Goal: Task Accomplishment & Management: Manage account settings

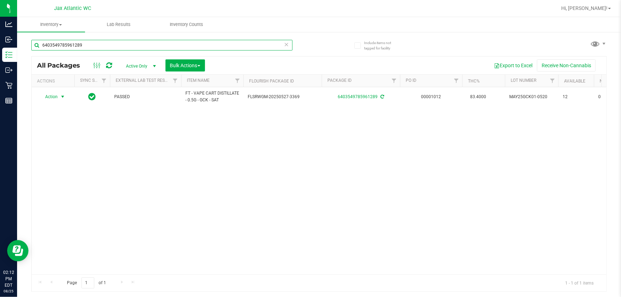
click at [75, 48] on input "6403549785961289" at bounding box center [161, 45] width 261 height 11
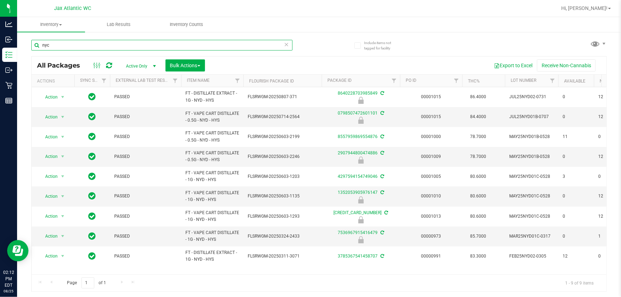
click at [60, 48] on input "nyc" at bounding box center [161, 45] width 261 height 11
click at [66, 45] on input "nyc" at bounding box center [161, 45] width 261 height 11
type input "nyd"
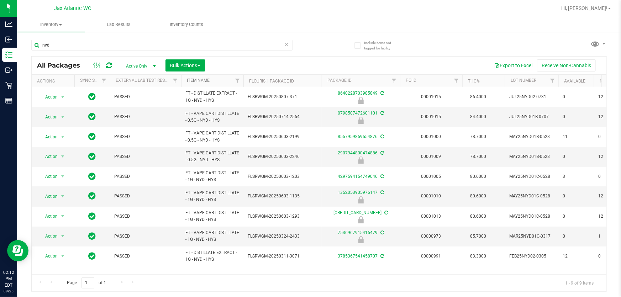
click at [199, 81] on link "Item Name" at bounding box center [198, 80] width 23 height 5
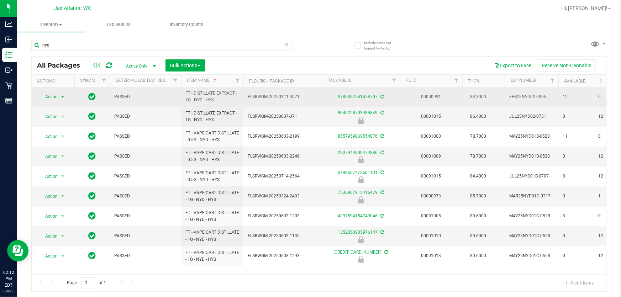
click at [51, 98] on span "Action" at bounding box center [48, 97] width 19 height 10
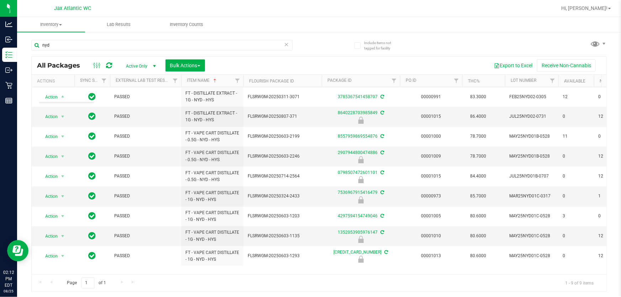
click at [262, 65] on div "Export to Excel Receive Non-Cannabis" at bounding box center [405, 65] width 391 height 12
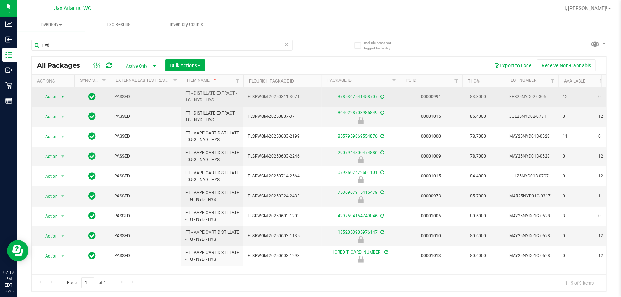
click at [53, 96] on span "Action" at bounding box center [48, 97] width 19 height 10
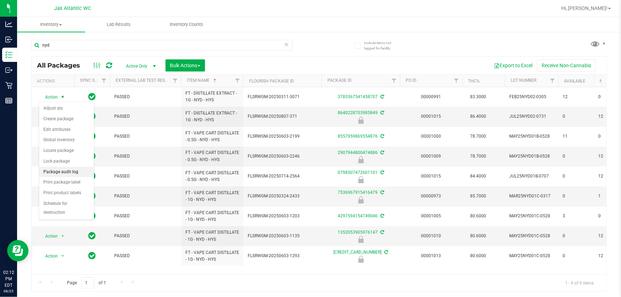
click at [63, 172] on li "Package audit log" at bounding box center [66, 172] width 55 height 11
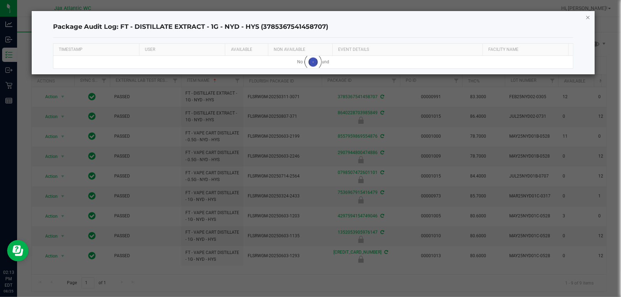
click at [318, 16] on icon "button" at bounding box center [587, 17] width 5 height 9
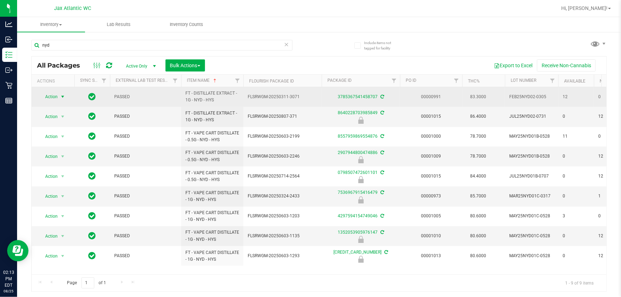
click at [58, 96] on span "select" at bounding box center [62, 97] width 9 height 10
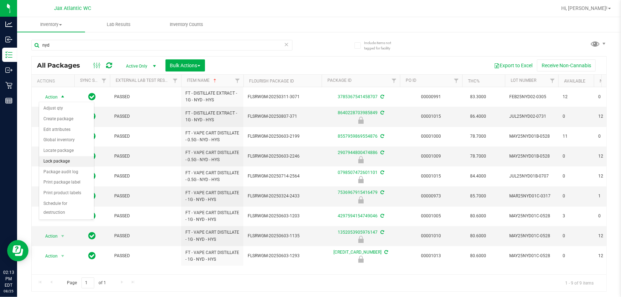
click at [57, 162] on li "Lock package" at bounding box center [66, 161] width 55 height 11
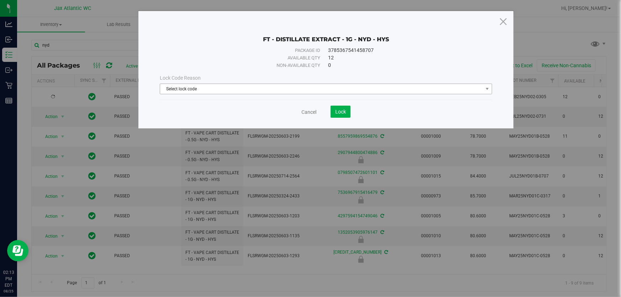
click at [318, 89] on span "Select lock code" at bounding box center [321, 89] width 323 height 10
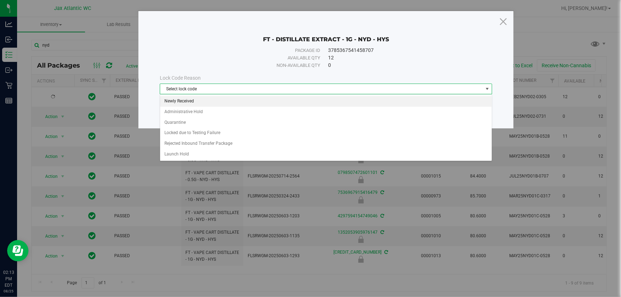
click at [176, 101] on li "Newly Received" at bounding box center [326, 101] width 332 height 11
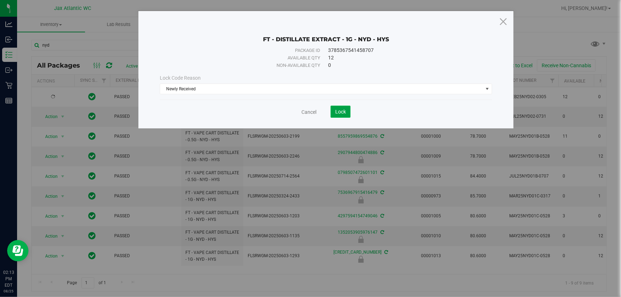
click at [318, 116] on button "Lock" at bounding box center [340, 112] width 20 height 12
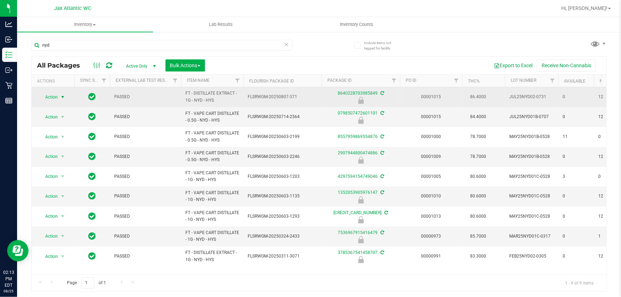
click at [52, 96] on span "Action" at bounding box center [48, 97] width 19 height 10
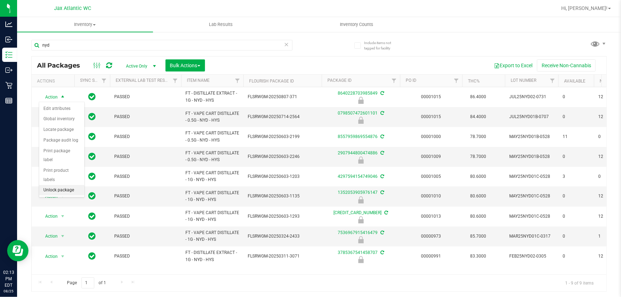
click at [65, 185] on li "Unlock package" at bounding box center [61, 190] width 45 height 11
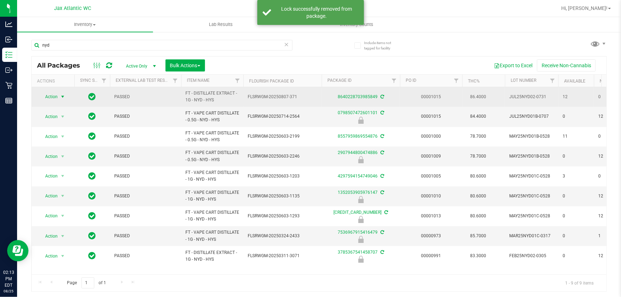
click at [49, 97] on span "Action" at bounding box center [48, 97] width 19 height 10
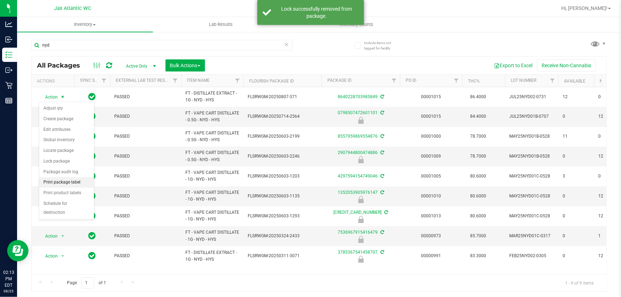
click at [54, 182] on li "Print package label" at bounding box center [66, 182] width 55 height 11
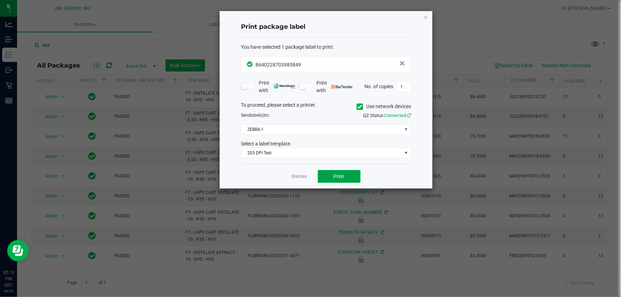
click at [318, 178] on span "Print" at bounding box center [339, 177] width 11 height 6
drag, startPoint x: 322, startPoint y: 117, endPoint x: 330, endPoint y: 115, distance: 7.6
drag, startPoint x: 330, startPoint y: 115, endPoint x: 430, endPoint y: 17, distance: 139.9
click at [318, 17] on div "Print package label You have selected 1 package label to print : 86402287039858…" at bounding box center [325, 100] width 213 height 178
click at [318, 16] on icon "button" at bounding box center [425, 17] width 5 height 9
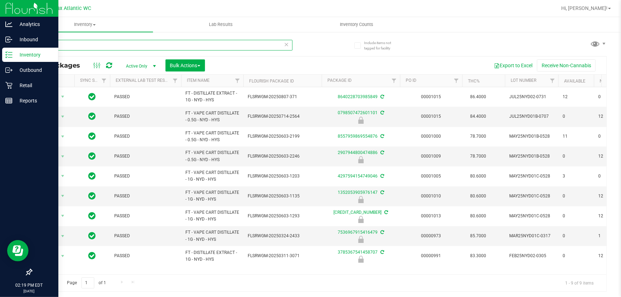
drag, startPoint x: 64, startPoint y: 45, endPoint x: 0, endPoint y: 49, distance: 64.2
click at [0, 49] on div "Analytics Inbound Inventory Outbound Retail Reports 02:19 PM EDT 08/25/2025 08/…" at bounding box center [310, 148] width 621 height 297
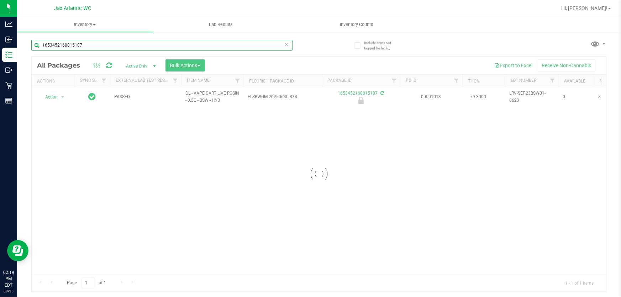
type input "1653452160815187"
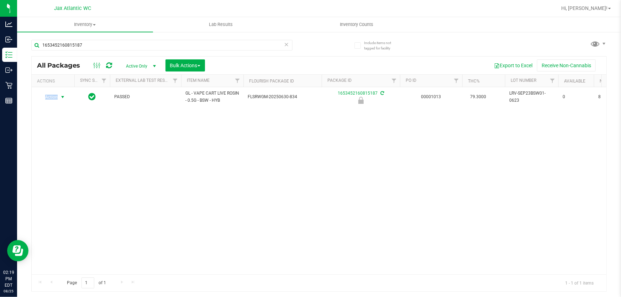
click at [53, 97] on span "Action" at bounding box center [48, 97] width 19 height 10
click at [71, 185] on li "Unlock package" at bounding box center [61, 190] width 45 height 11
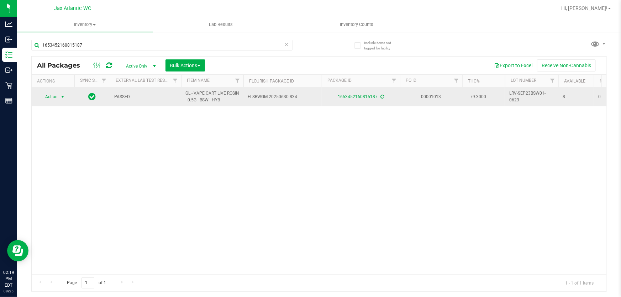
click at [47, 94] on span "Action" at bounding box center [48, 97] width 19 height 10
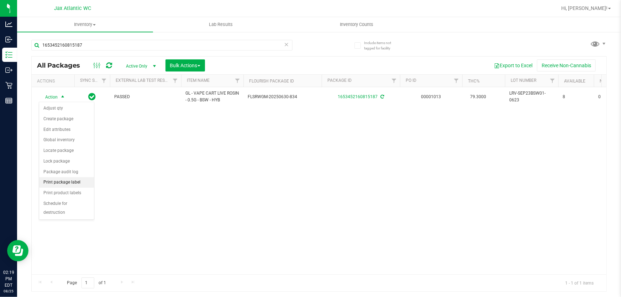
click at [67, 184] on li "Print package label" at bounding box center [66, 182] width 55 height 11
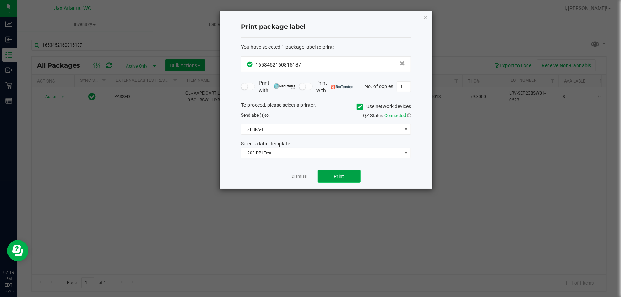
click at [318, 179] on button "Print" at bounding box center [339, 176] width 43 height 13
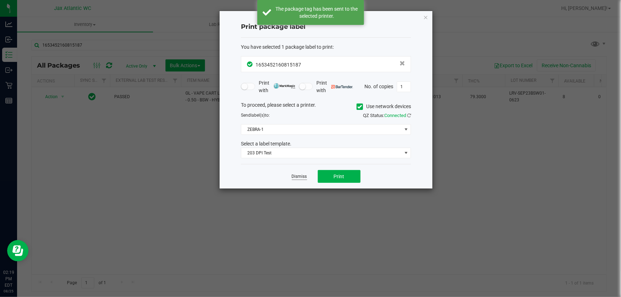
click at [296, 176] on link "Dismiss" at bounding box center [299, 177] width 15 height 6
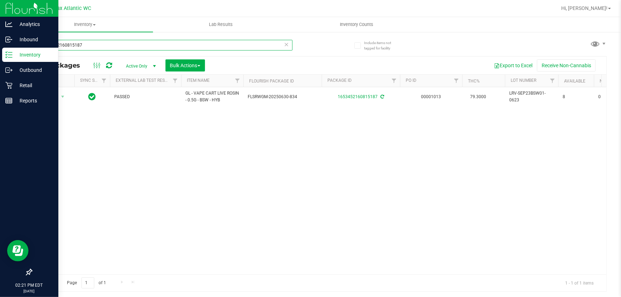
drag, startPoint x: 84, startPoint y: 41, endPoint x: 7, endPoint y: 57, distance: 78.8
click at [0, 59] on div "Analytics Inbound Inventory Outbound Retail Reports 02:21 PM EDT 08/25/2025 08/…" at bounding box center [310, 148] width 621 height 297
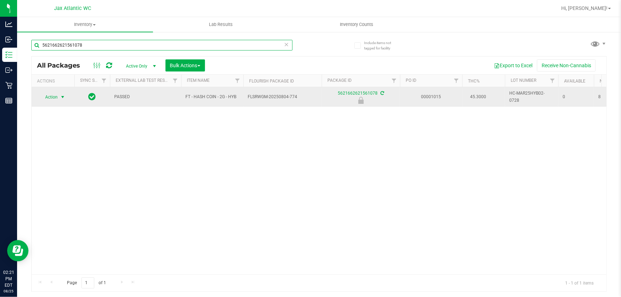
type input "5621662621561078"
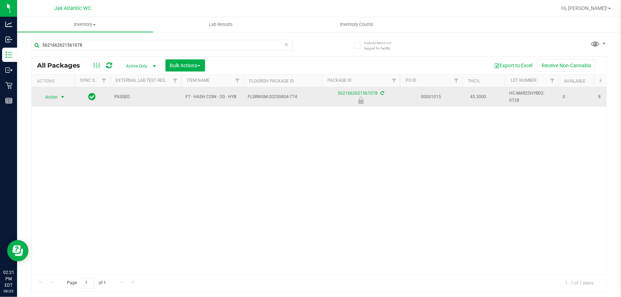
click at [57, 98] on span "Action" at bounding box center [48, 97] width 19 height 10
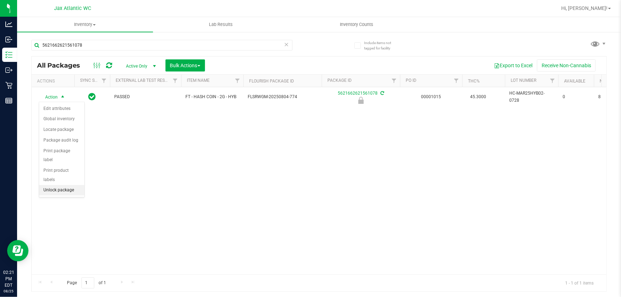
click at [68, 185] on li "Unlock package" at bounding box center [61, 190] width 45 height 11
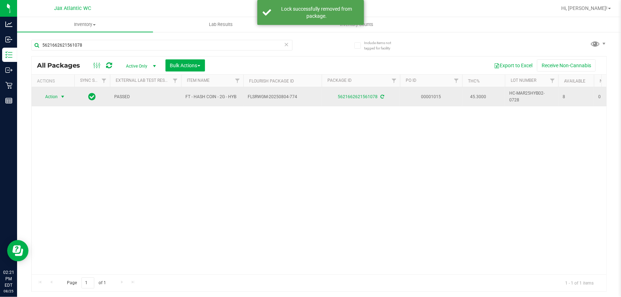
click at [49, 96] on span "Action" at bounding box center [48, 97] width 19 height 10
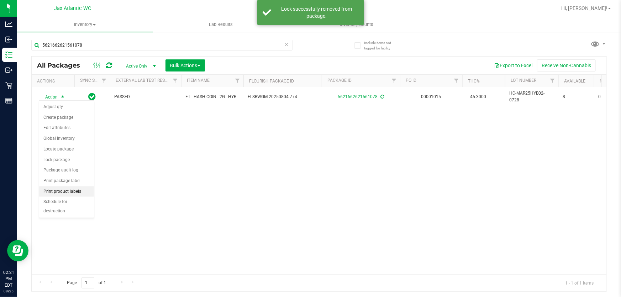
click at [76, 190] on li "Print product labels" at bounding box center [66, 191] width 55 height 11
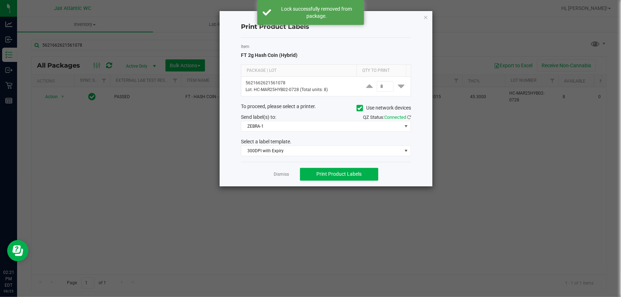
click at [286, 178] on div "Dismiss Print Product Labels" at bounding box center [326, 174] width 170 height 25
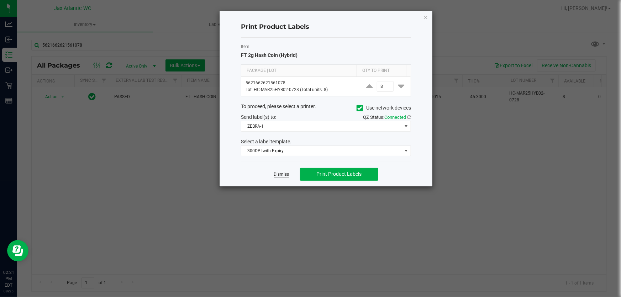
click at [284, 174] on link "Dismiss" at bounding box center [281, 174] width 15 height 6
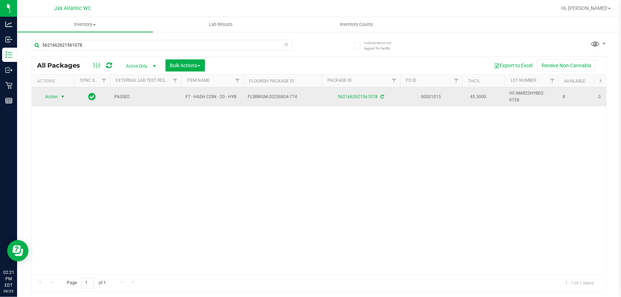
click at [48, 95] on span "Action" at bounding box center [48, 97] width 19 height 10
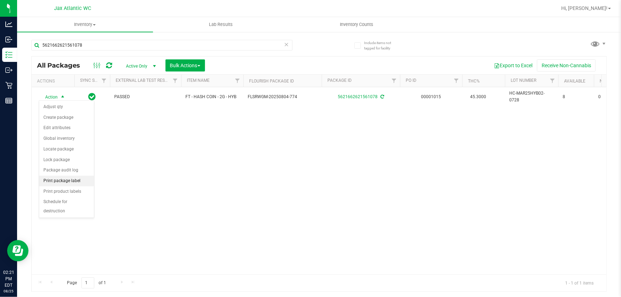
click at [72, 179] on li "Print package label" at bounding box center [66, 181] width 55 height 11
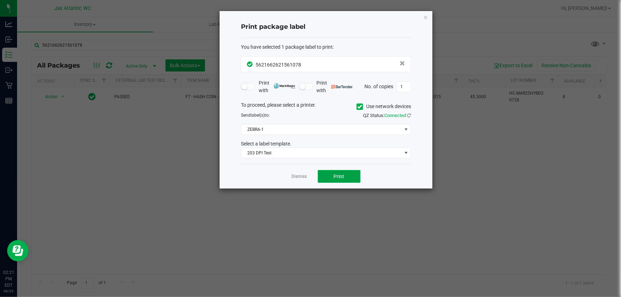
click at [318, 176] on span "Print" at bounding box center [339, 177] width 11 height 6
click at [306, 178] on div "Dismiss Print" at bounding box center [326, 176] width 170 height 25
click at [303, 177] on link "Dismiss" at bounding box center [299, 177] width 15 height 6
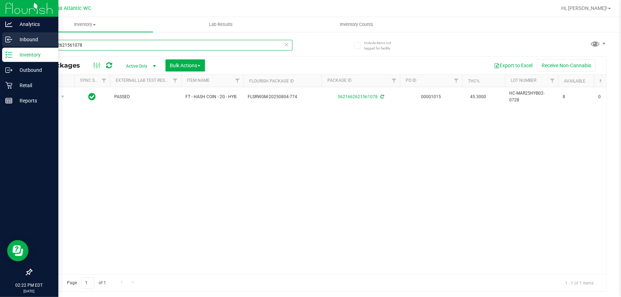
drag, startPoint x: 90, startPoint y: 42, endPoint x: 0, endPoint y: 46, distance: 90.1
click at [0, 46] on div "Analytics Inbound Inventory Outbound Retail Reports 02:22 PM EDT 08/25/2025 08/…" at bounding box center [310, 148] width 621 height 297
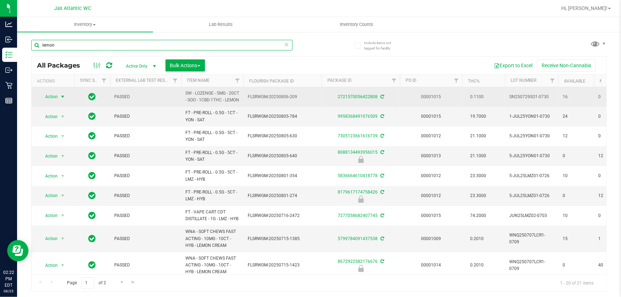
type input "lemon"
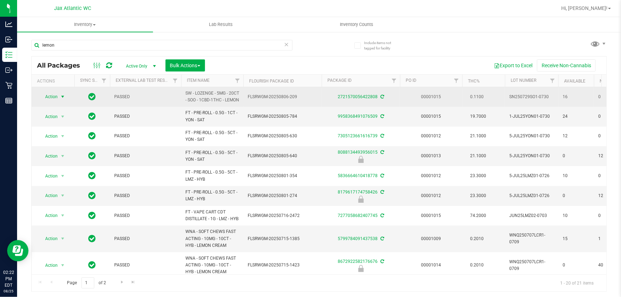
click at [57, 100] on span "Action" at bounding box center [48, 97] width 19 height 10
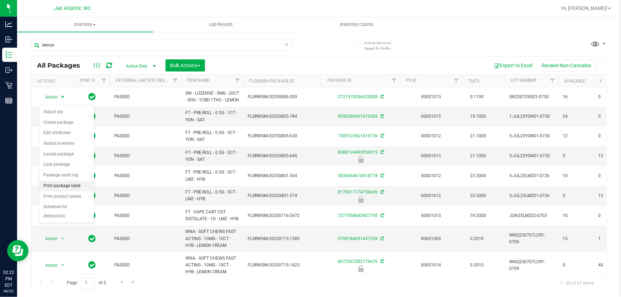
click at [67, 187] on li "Print package label" at bounding box center [66, 186] width 55 height 11
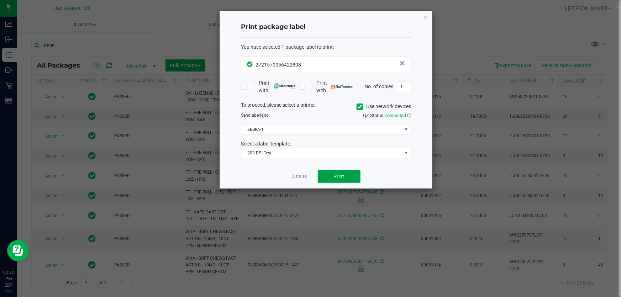
click at [318, 171] on button "Print" at bounding box center [339, 176] width 43 height 13
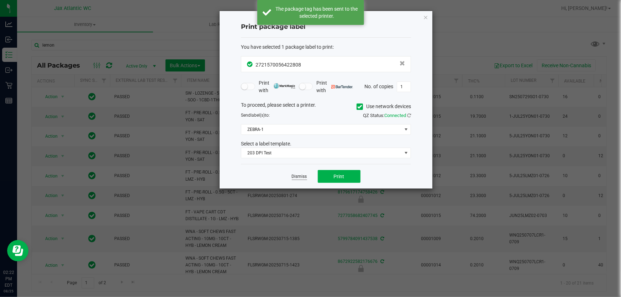
click at [298, 179] on link "Dismiss" at bounding box center [299, 177] width 15 height 6
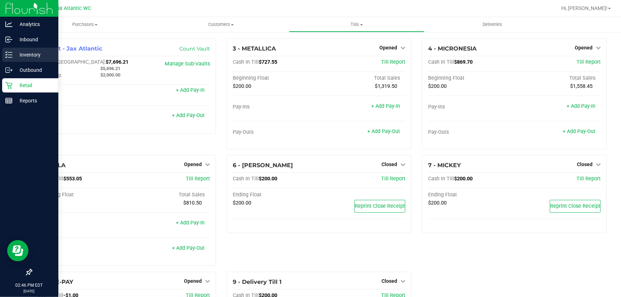
click at [29, 53] on p "Inventory" at bounding box center [33, 55] width 43 height 9
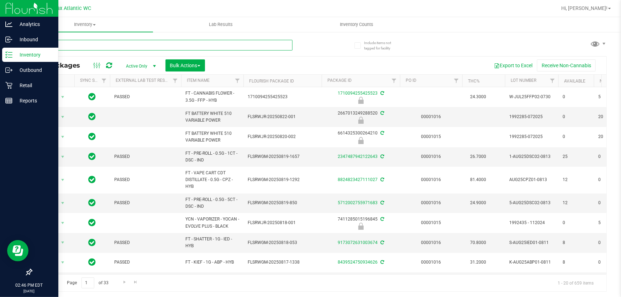
click at [82, 47] on input "text" at bounding box center [161, 45] width 261 height 11
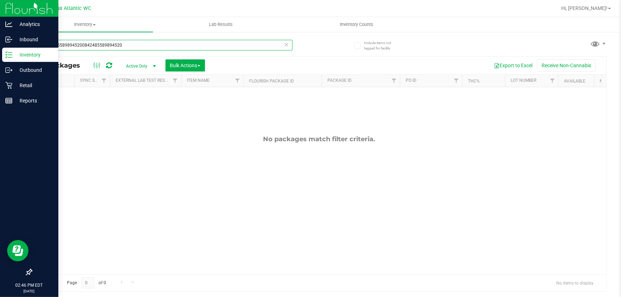
drag, startPoint x: 81, startPoint y: 46, endPoint x: 177, endPoint y: 42, distance: 96.5
click at [179, 42] on input "08424855898945200842485589894520" at bounding box center [161, 45] width 261 height 11
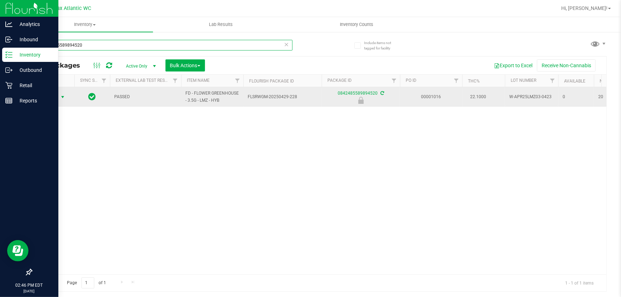
type input "0842485589894520"
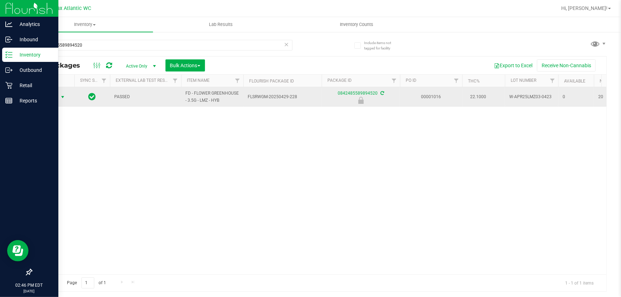
click at [52, 101] on span "Action" at bounding box center [48, 97] width 19 height 10
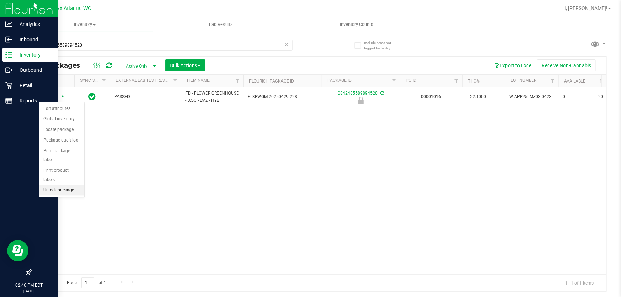
click at [60, 185] on li "Unlock package" at bounding box center [61, 190] width 45 height 11
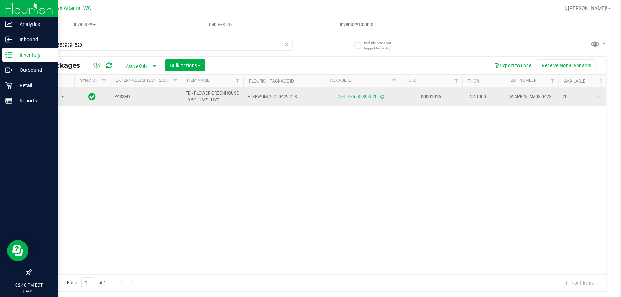
click at [55, 96] on span "Action" at bounding box center [48, 97] width 19 height 10
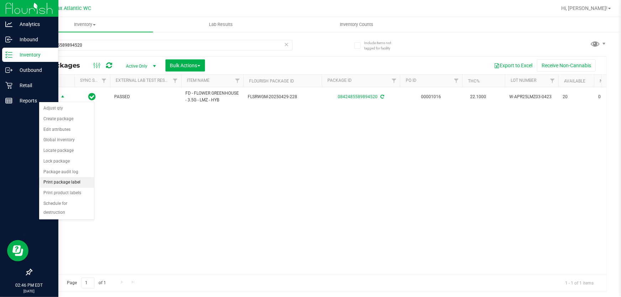
click at [71, 182] on li "Print package label" at bounding box center [66, 182] width 55 height 11
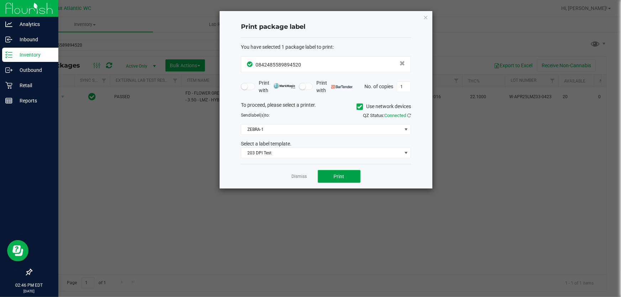
click at [332, 174] on button "Print" at bounding box center [339, 176] width 43 height 13
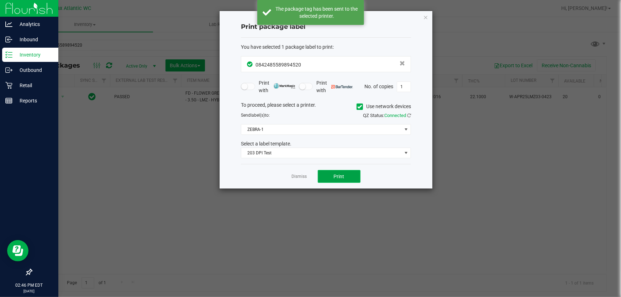
click at [337, 178] on span "Print" at bounding box center [339, 177] width 11 height 6
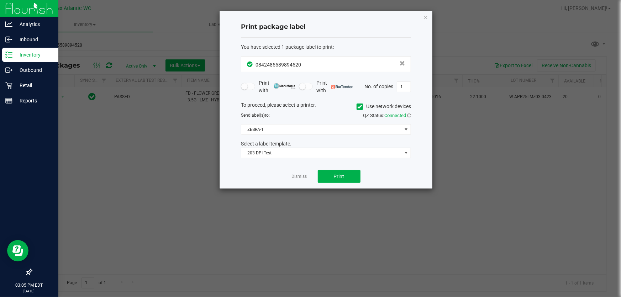
click at [300, 176] on link "Dismiss" at bounding box center [299, 177] width 15 height 6
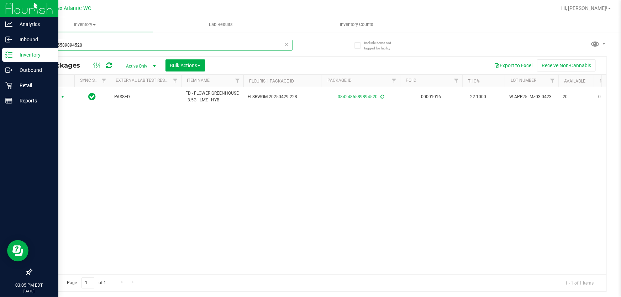
click at [103, 50] on input "0842485589894520" at bounding box center [161, 45] width 261 height 11
click at [104, 50] on input "0842485589894520" at bounding box center [161, 45] width 261 height 11
type input "0490668879995708"
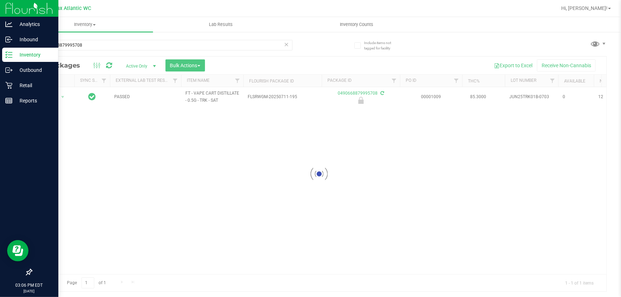
click at [55, 96] on div at bounding box center [319, 174] width 575 height 235
click at [53, 99] on span "Action" at bounding box center [48, 97] width 19 height 10
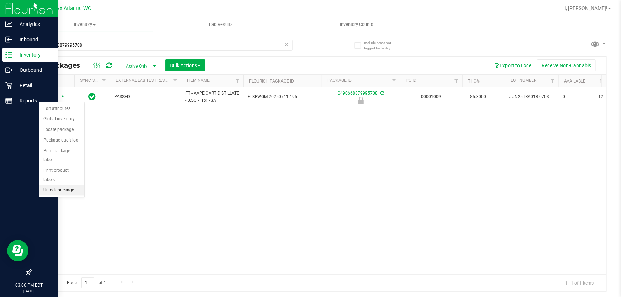
click at [62, 185] on li "Unlock package" at bounding box center [61, 190] width 45 height 11
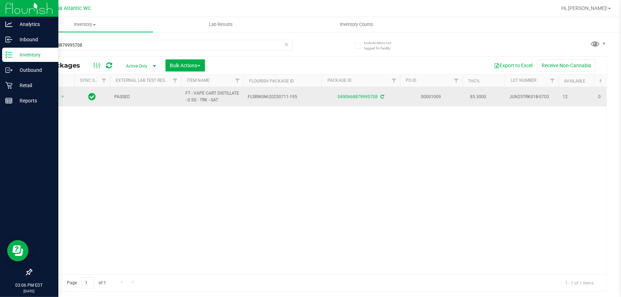
drag, startPoint x: 74, startPoint y: 97, endPoint x: 69, endPoint y: 97, distance: 5.0
click at [74, 97] on td at bounding box center [92, 96] width 36 height 19
click at [67, 97] on span "select" at bounding box center [62, 97] width 9 height 10
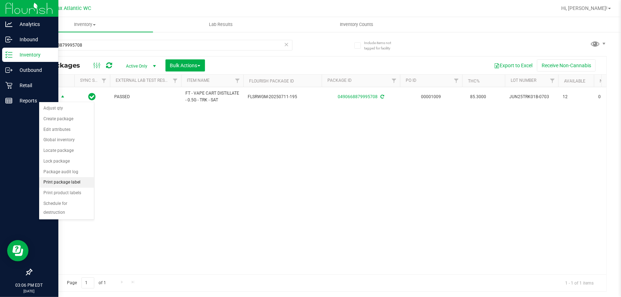
click at [65, 184] on li "Print package label" at bounding box center [66, 182] width 55 height 11
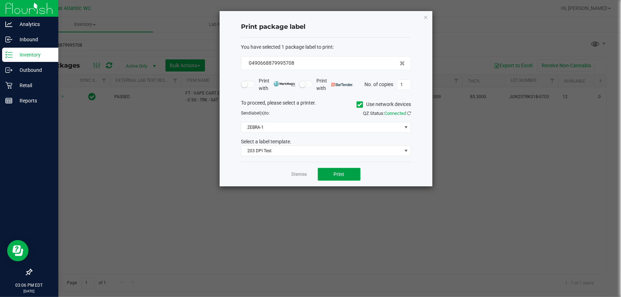
click at [337, 171] on button "Print" at bounding box center [339, 174] width 43 height 13
